Goal: Check status: Check status

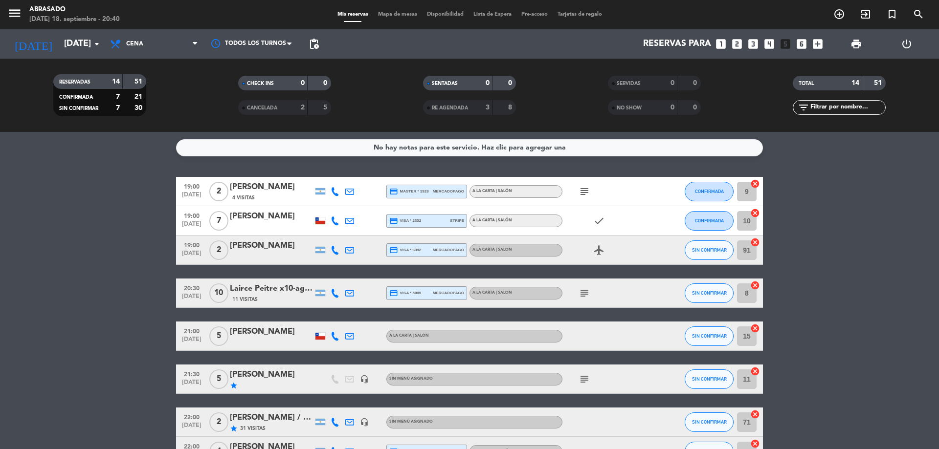
click at [140, 181] on bookings-row "19:00 [DATE] 2 [PERSON_NAME] 4 Visitas credit_card master * 1928 mercadopago A …" at bounding box center [469, 409] width 939 height 465
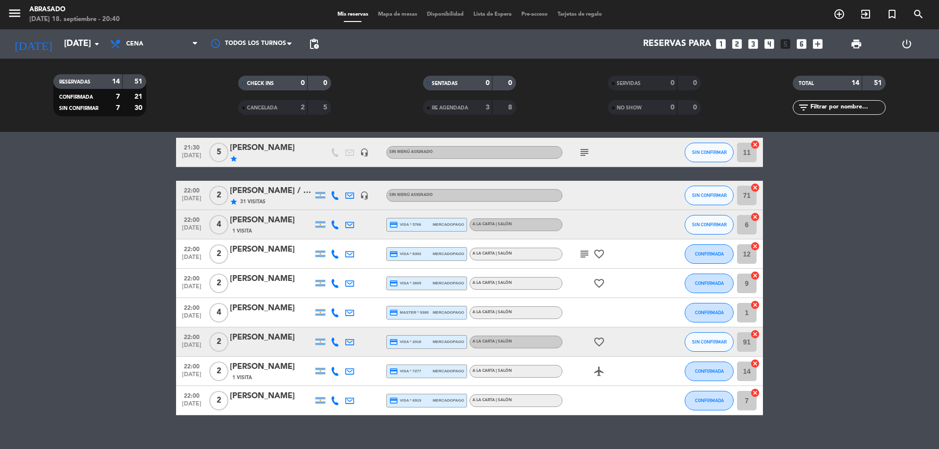
scroll to position [235, 0]
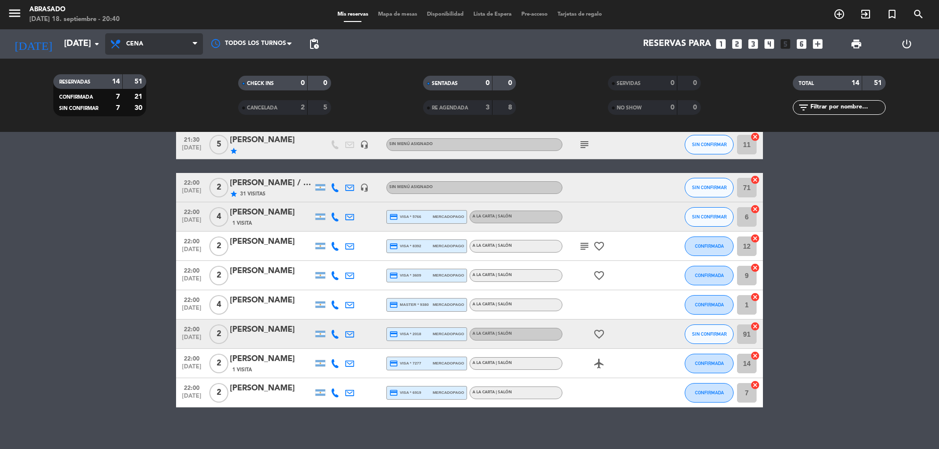
click at [133, 47] on span "Cena" at bounding box center [154, 44] width 98 height 22
click at [138, 109] on div "menu Abrasado [DATE] 18. septiembre - 20:40 Mis reservas Mapa de mesas Disponib…" at bounding box center [469, 66] width 939 height 132
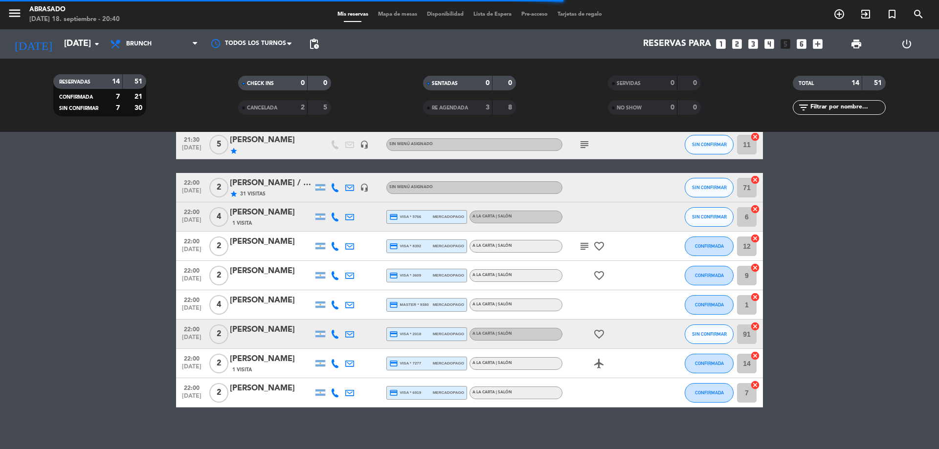
scroll to position [125, 0]
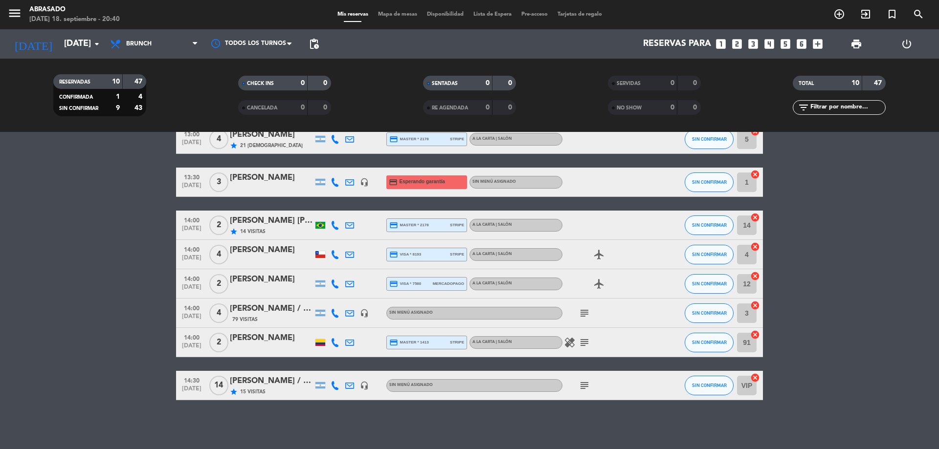
click at [156, 236] on bookings-row "12:30 [DATE] 8 [PERSON_NAME] credit_card visa * 1130 mercadopago A la carta | S…" at bounding box center [469, 226] width 939 height 348
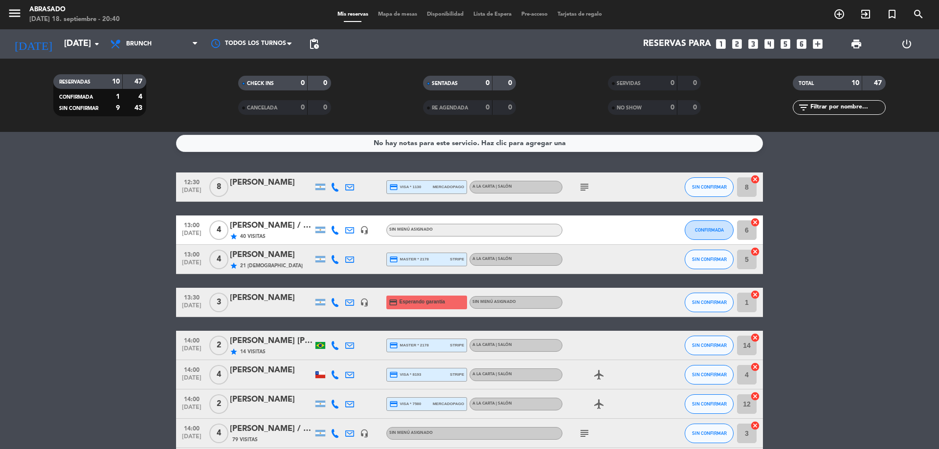
scroll to position [0, 0]
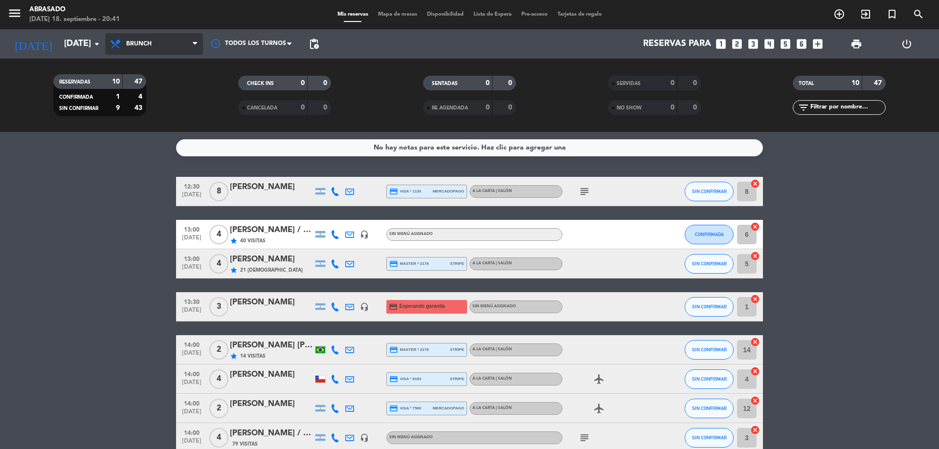
click at [137, 47] on span "Brunch" at bounding box center [154, 44] width 98 height 22
click at [146, 144] on ng-component "menu Abrasado [DATE] 18. septiembre - 20:41 Mis reservas Mapa de mesas Disponib…" at bounding box center [469, 224] width 939 height 449
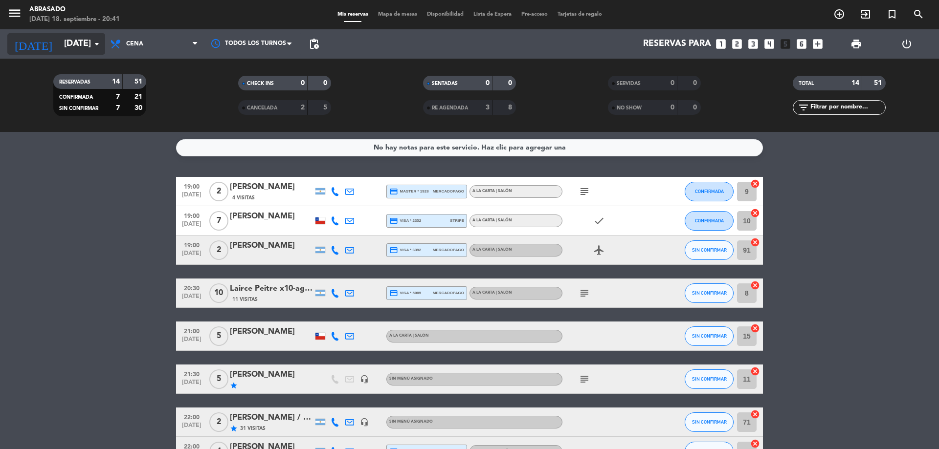
click at [80, 39] on input "[DATE]" at bounding box center [115, 44] width 113 height 20
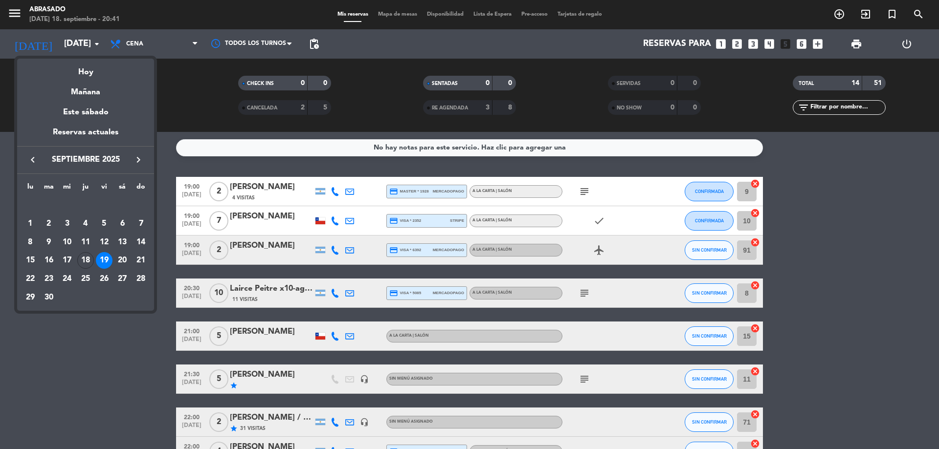
click at [120, 259] on div "20" at bounding box center [122, 260] width 17 height 17
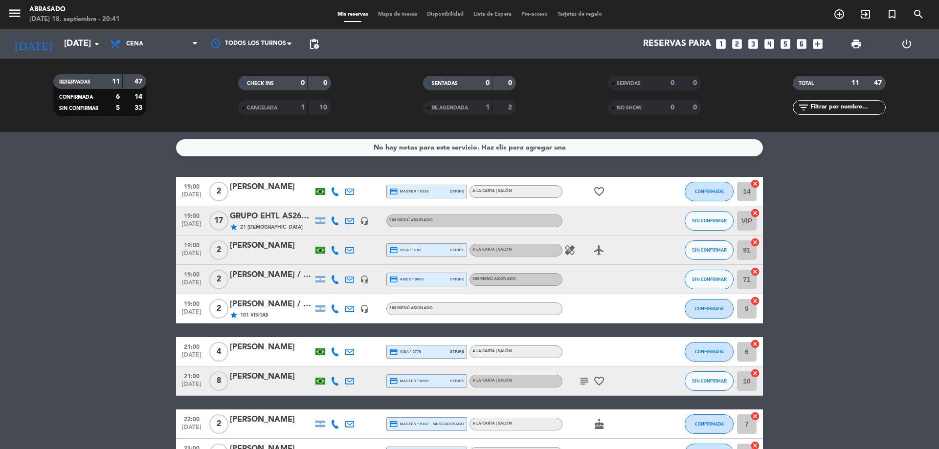
click at [266, 211] on div "GRUPO EHTL AS2667 / Distintos" at bounding box center [271, 216] width 83 height 13
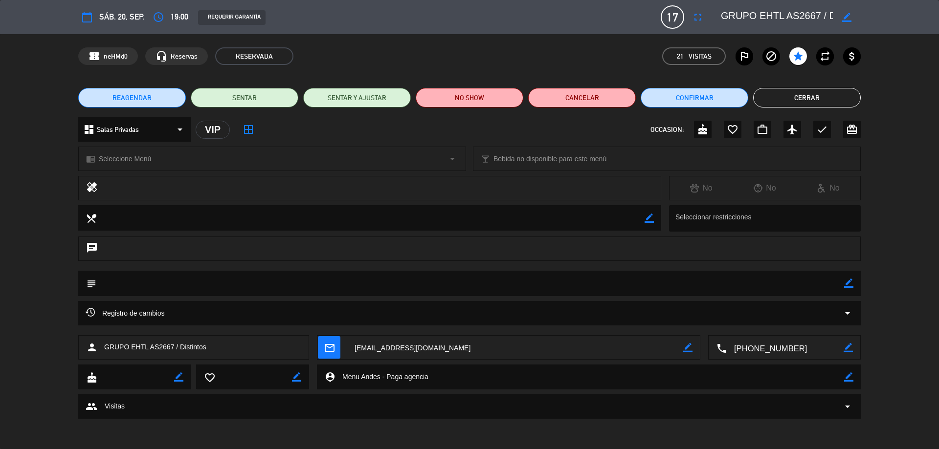
click at [760, 88] on div "REAGENDAR SENTAR SENTAR Y AJUSTAR NO SHOW Cancelar Confirmar Cerrar" at bounding box center [469, 97] width 939 height 39
click at [770, 101] on button "Cerrar" at bounding box center [807, 98] width 108 height 20
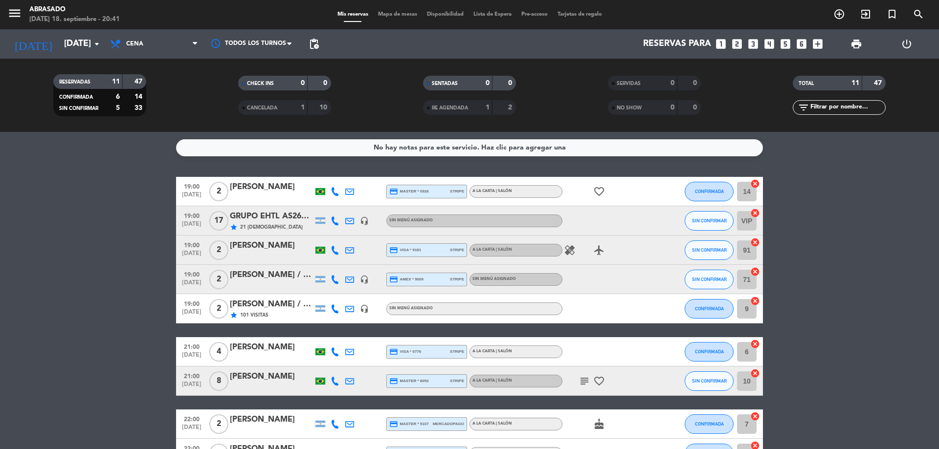
click at [124, 193] on bookings-row "19:00 [DATE] 2 [PERSON_NAME] credit_card master * 0926 stripe A la carta | Saló…" at bounding box center [469, 352] width 939 height 350
click at [83, 38] on input "[DATE]" at bounding box center [115, 44] width 113 height 20
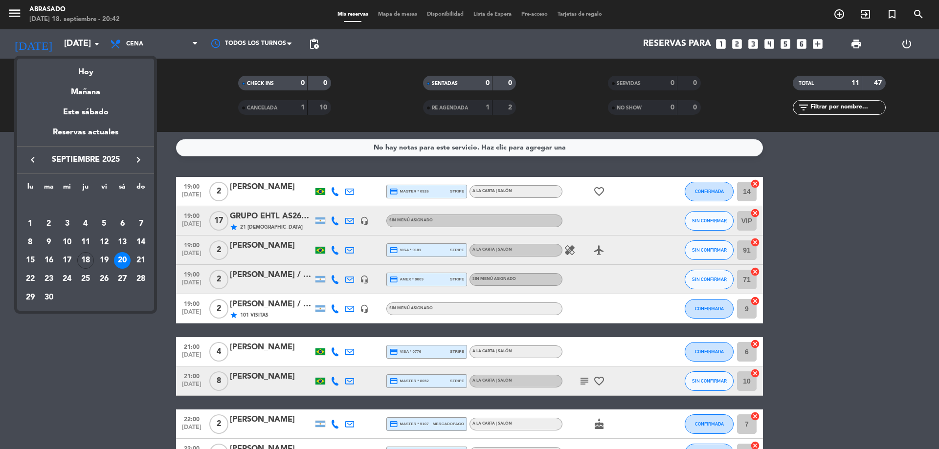
click at [160, 50] on div at bounding box center [469, 224] width 939 height 449
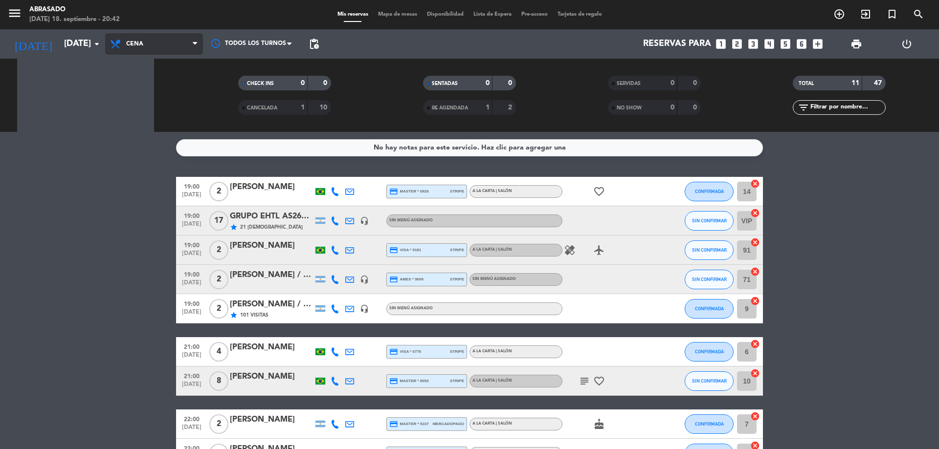
click at [160, 49] on span "Cena" at bounding box center [154, 44] width 98 height 22
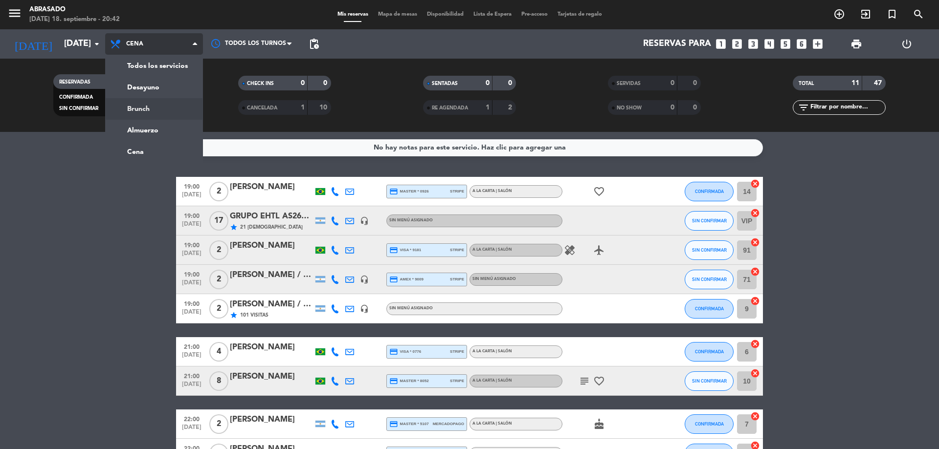
click at [163, 107] on div "menu Abrasado [DATE] 18. septiembre - 20:42 Mis reservas Mapa de mesas Disponib…" at bounding box center [469, 66] width 939 height 132
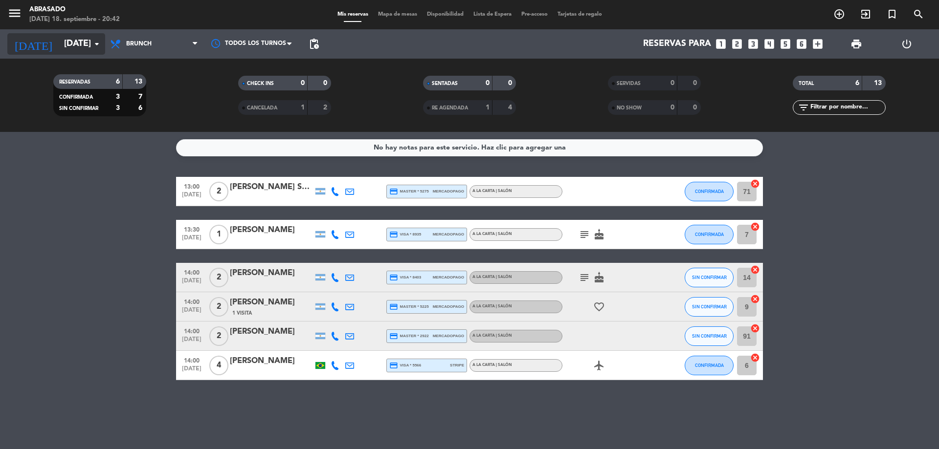
click at [81, 47] on input "[DATE]" at bounding box center [115, 44] width 113 height 20
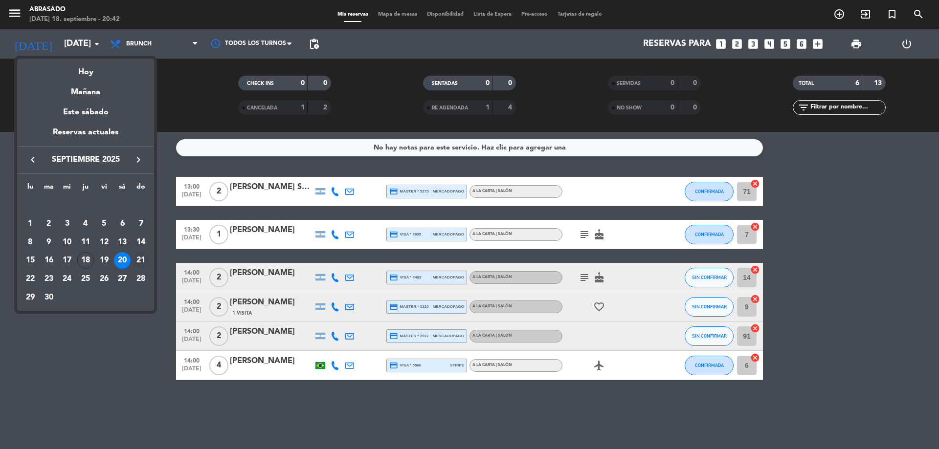
click at [141, 254] on div "21" at bounding box center [140, 260] width 17 height 17
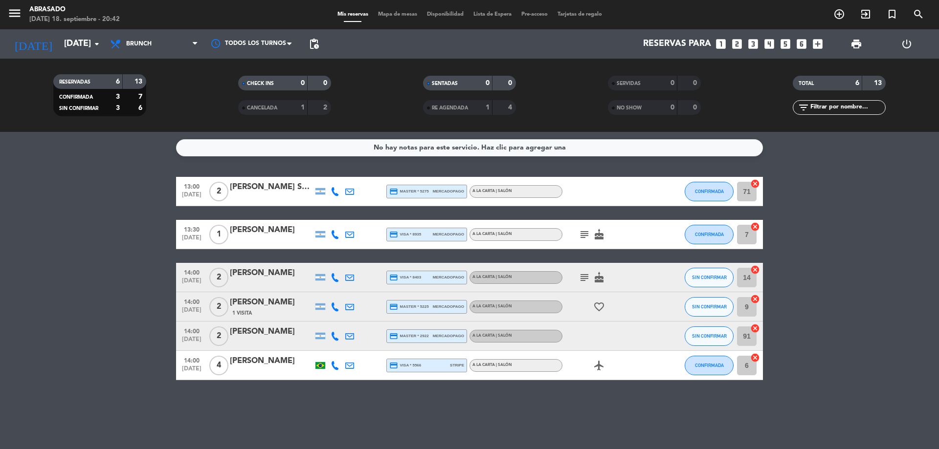
type input "[DATE]"
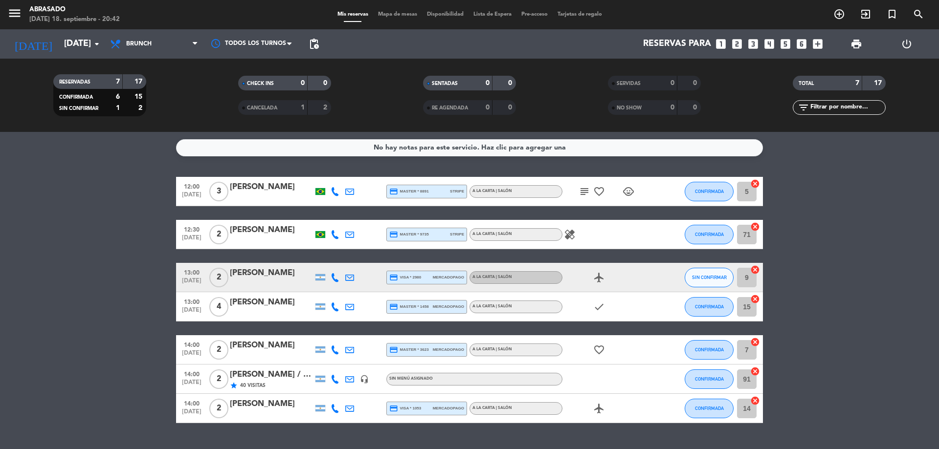
click at [142, 253] on bookings-row "12:00 [DATE] 3 [PERSON_NAME] credit_card master * 8891 stripe A la carta | Saló…" at bounding box center [469, 300] width 939 height 246
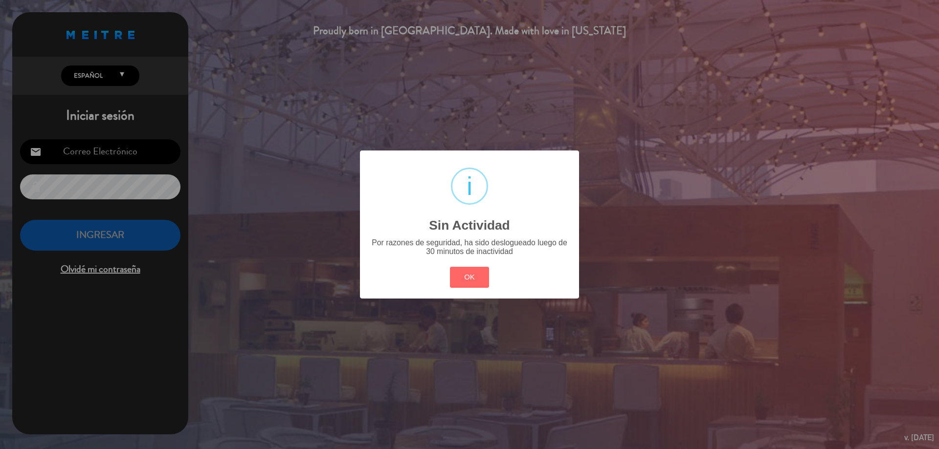
type input "[EMAIL_ADDRESS][DOMAIN_NAME]"
